Goal: Transaction & Acquisition: Purchase product/service

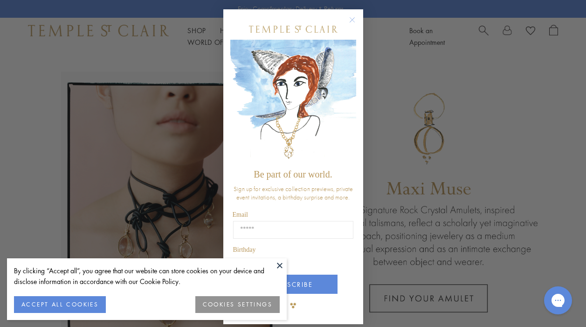
click at [489, 36] on div "Close dialog Be part of our world. Sign up for exclusive collection previews, p…" at bounding box center [293, 163] width 586 height 327
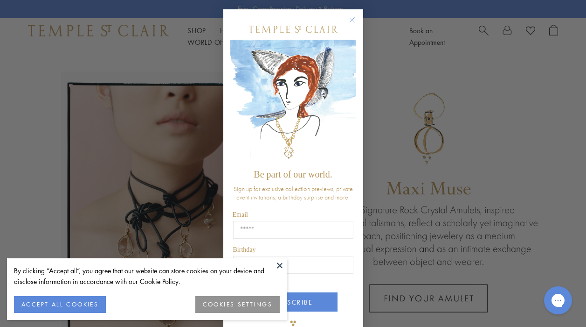
click at [350, 24] on circle "Close dialog" at bounding box center [352, 19] width 11 height 11
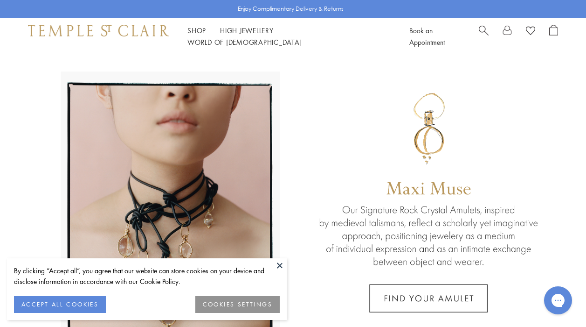
click at [482, 35] on span "Search" at bounding box center [484, 30] width 10 height 10
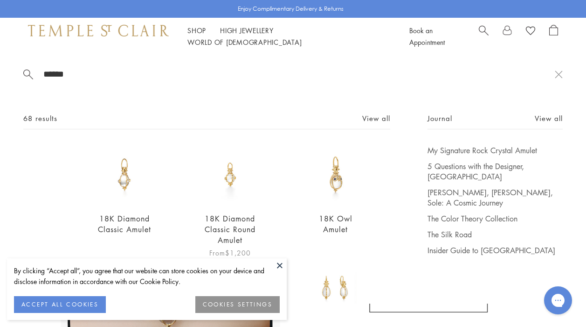
type input "******"
click at [224, 222] on link "18K Diamond Classic Round Amulet" at bounding box center [230, 229] width 51 height 32
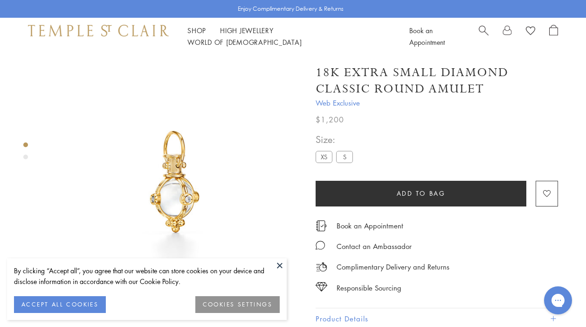
click at [485, 35] on span "Search" at bounding box center [484, 30] width 10 height 10
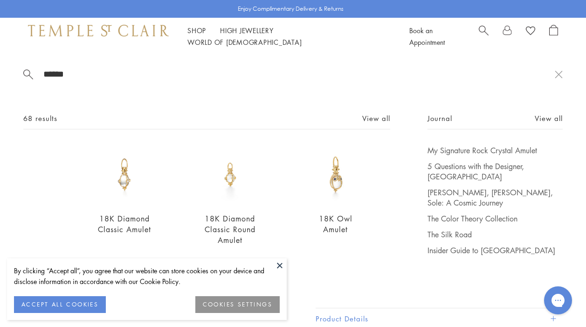
type input "******"
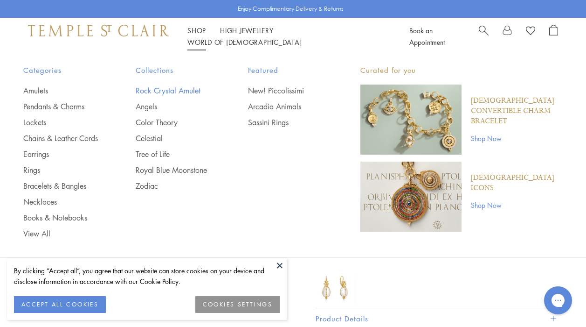
click at [158, 90] on link "Rock Crystal Amulet" at bounding box center [173, 90] width 75 height 10
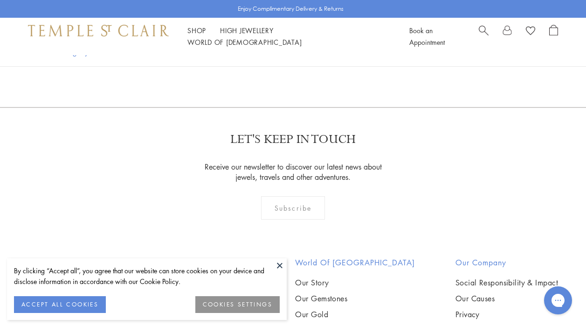
scroll to position [1976, 0]
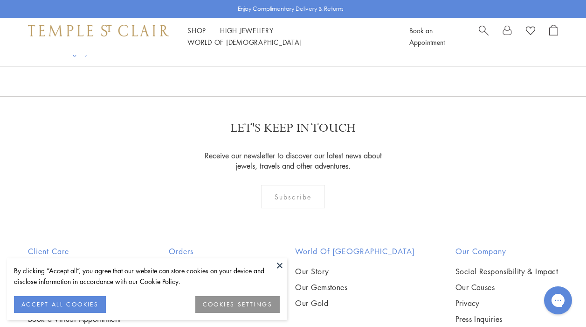
click at [278, 262] on button at bounding box center [280, 265] width 14 height 14
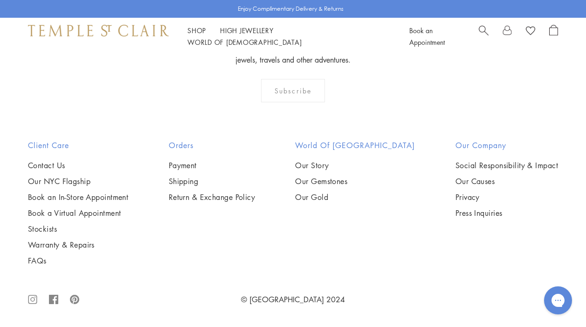
scroll to position [5073, 0]
